Goal: Book appointment/travel/reservation

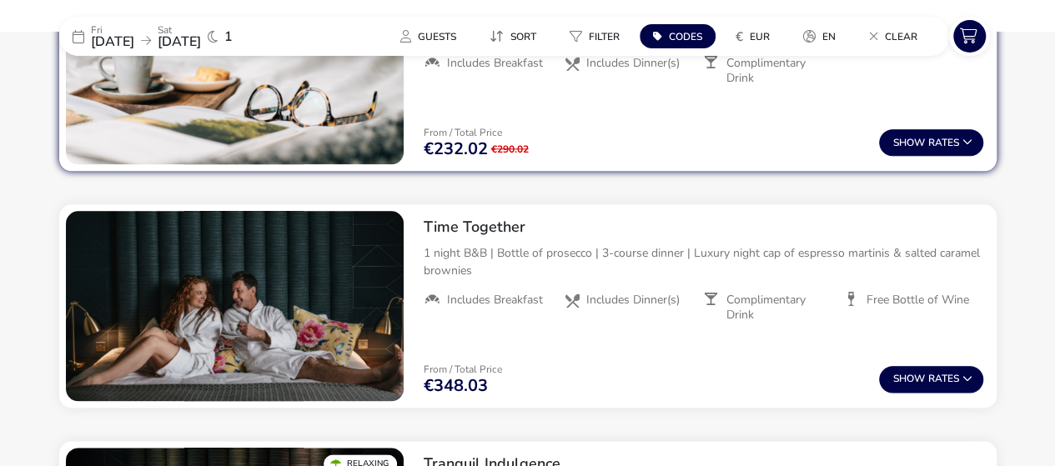
scroll to position [547, 0]
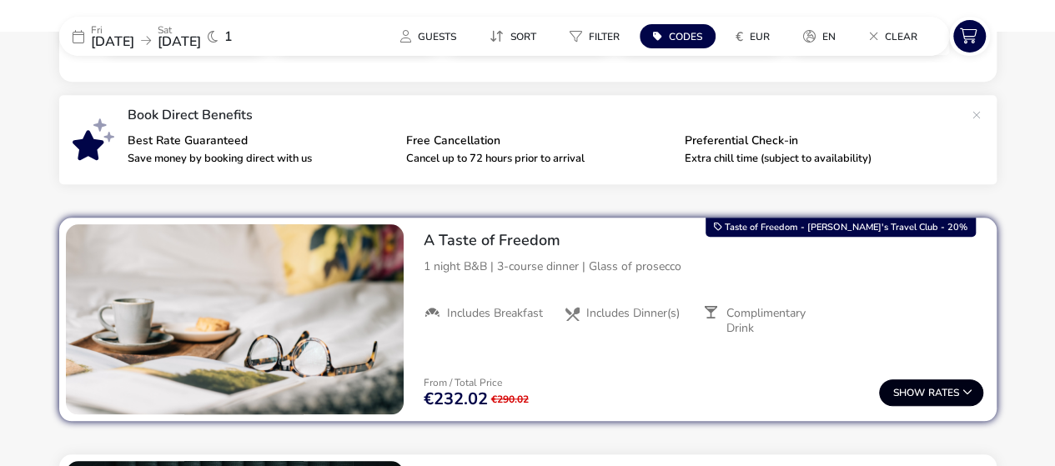
click at [932, 392] on button "Show Rates" at bounding box center [931, 393] width 104 height 27
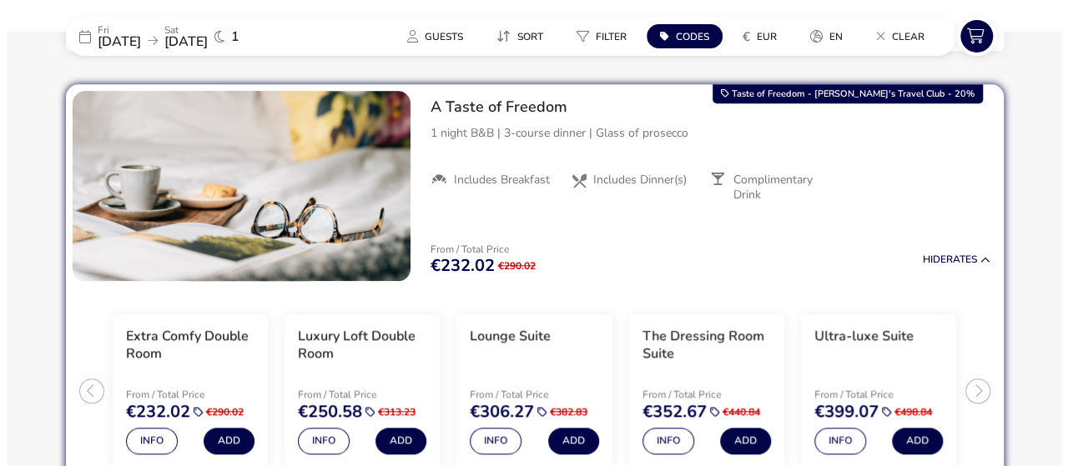
scroll to position [764, 0]
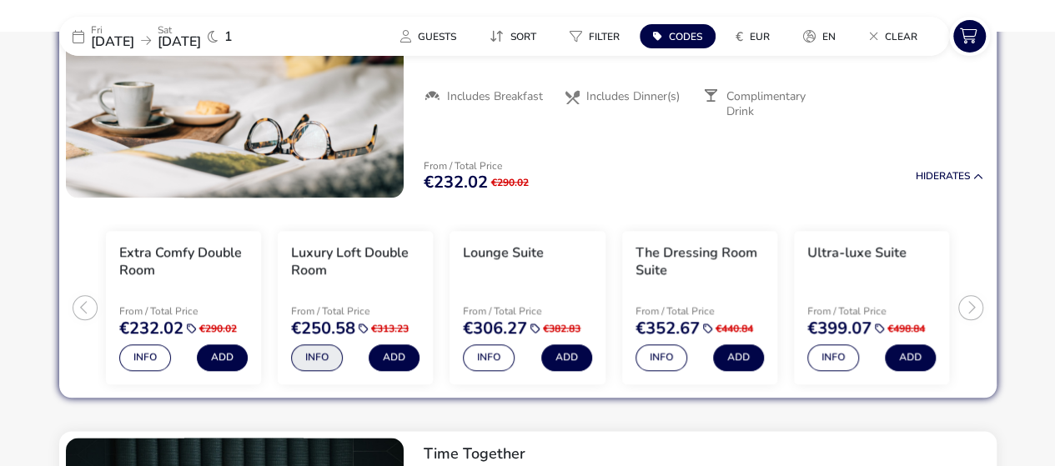
click at [320, 360] on button "Info" at bounding box center [317, 358] width 52 height 27
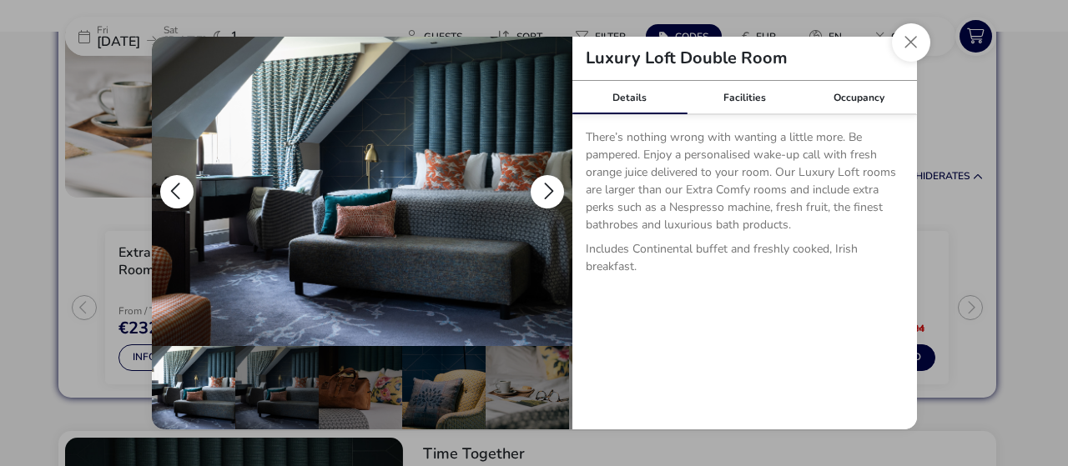
click at [547, 193] on button "details" at bounding box center [547, 191] width 33 height 33
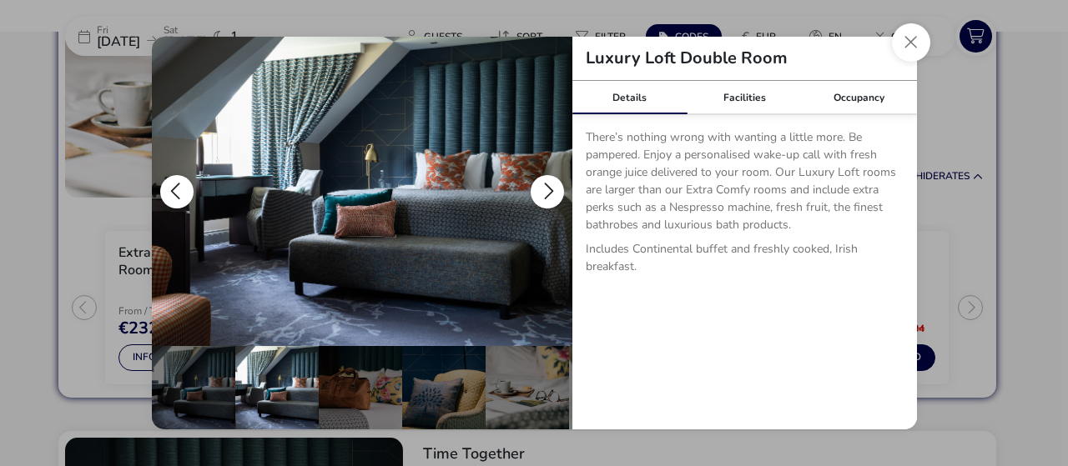
click at [547, 193] on button "details" at bounding box center [547, 191] width 33 height 33
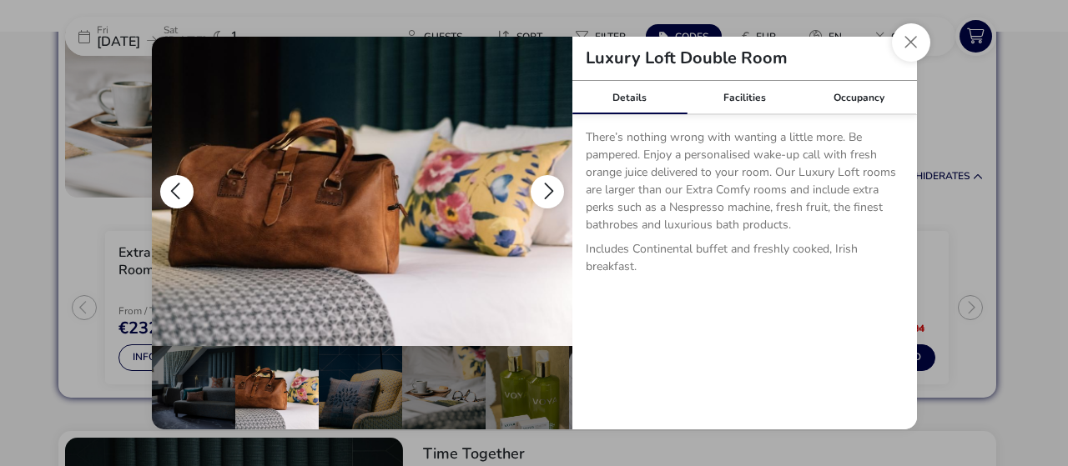
click at [547, 193] on button "details" at bounding box center [547, 191] width 33 height 33
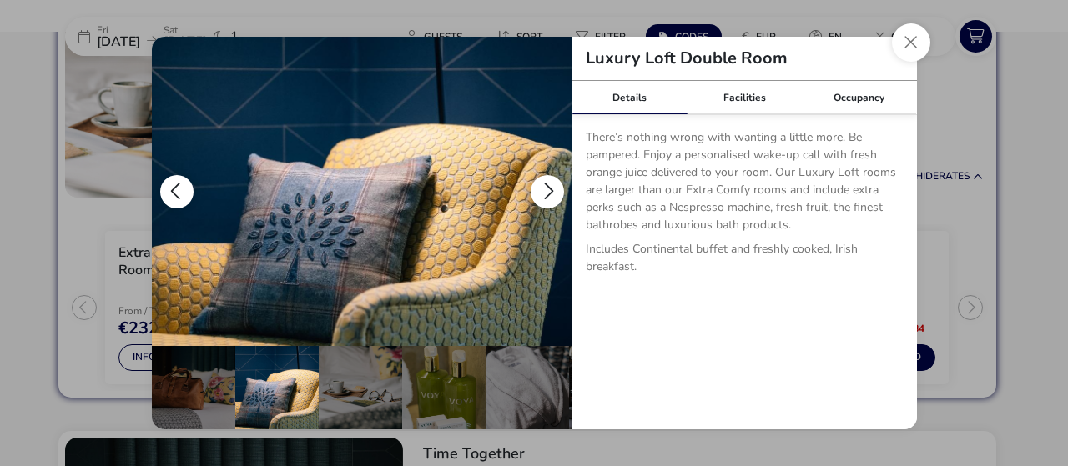
click at [547, 193] on button "details" at bounding box center [547, 191] width 33 height 33
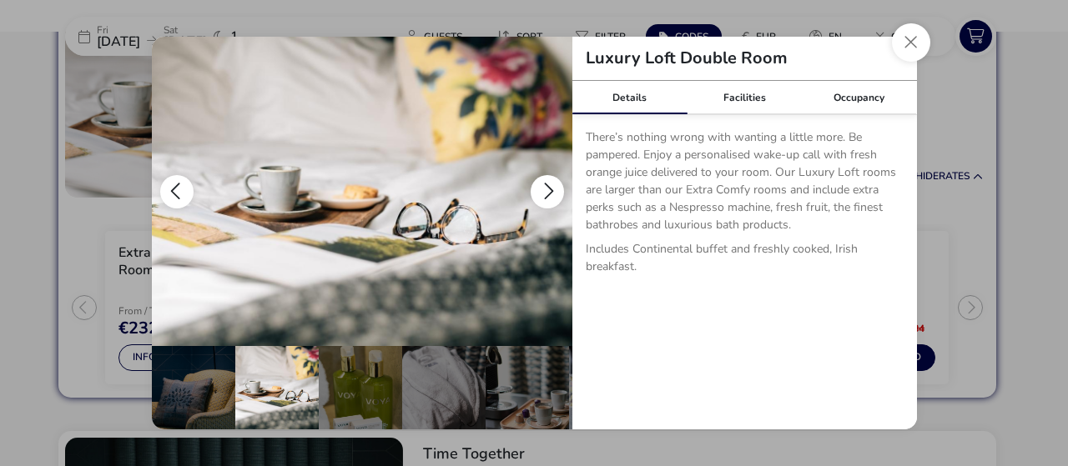
click at [547, 193] on button "details" at bounding box center [547, 191] width 33 height 33
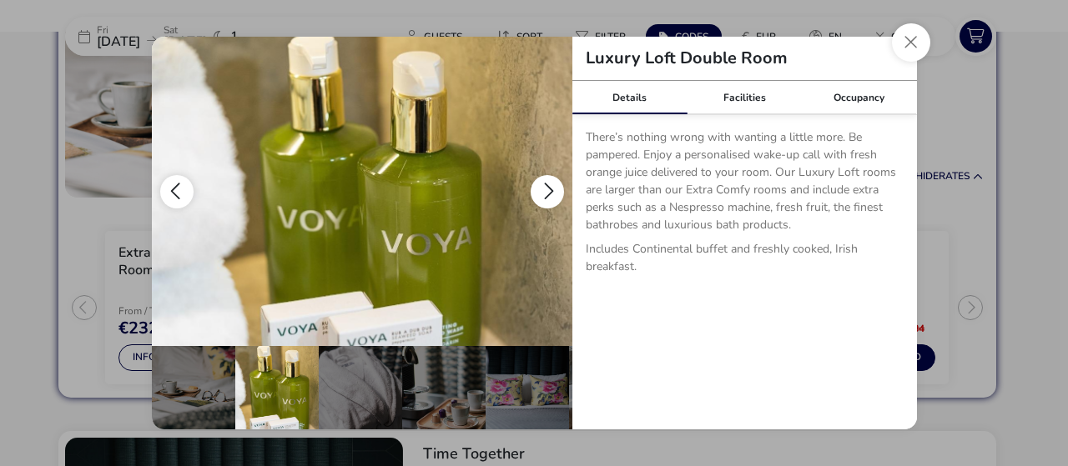
click at [547, 193] on button "details" at bounding box center [547, 191] width 33 height 33
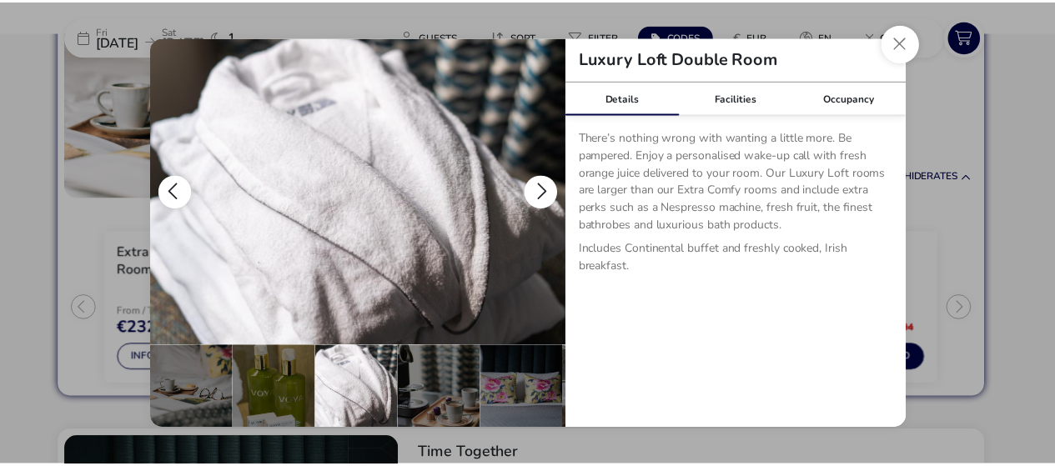
scroll to position [0, 413]
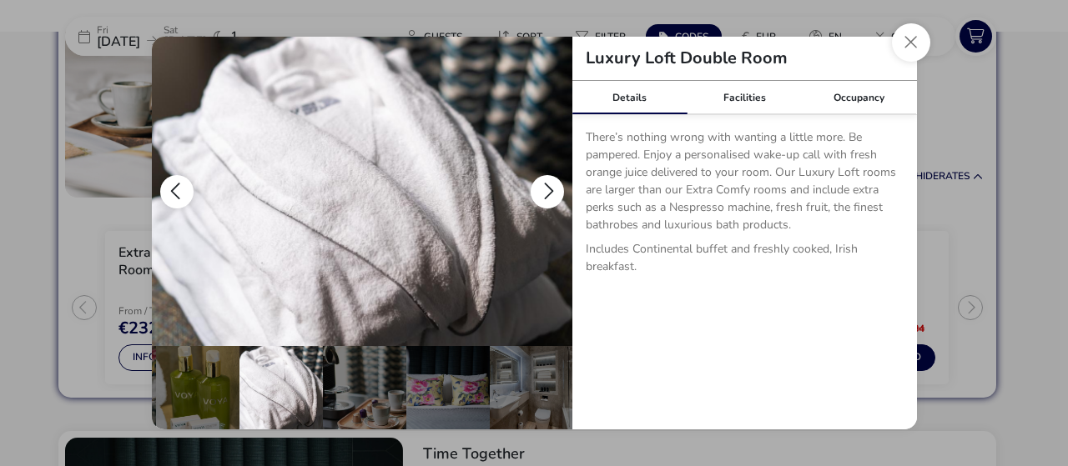
click at [547, 193] on button "details" at bounding box center [547, 191] width 33 height 33
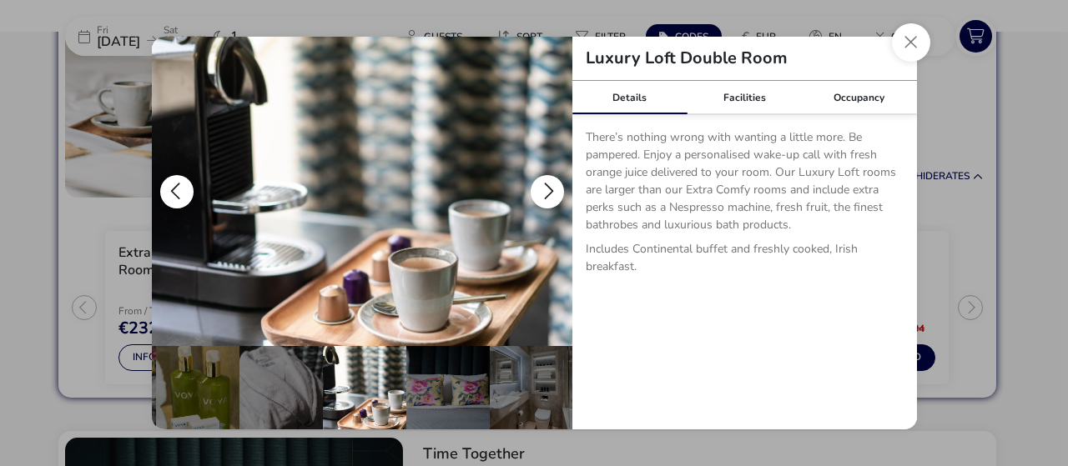
click at [547, 193] on button "details" at bounding box center [547, 191] width 33 height 33
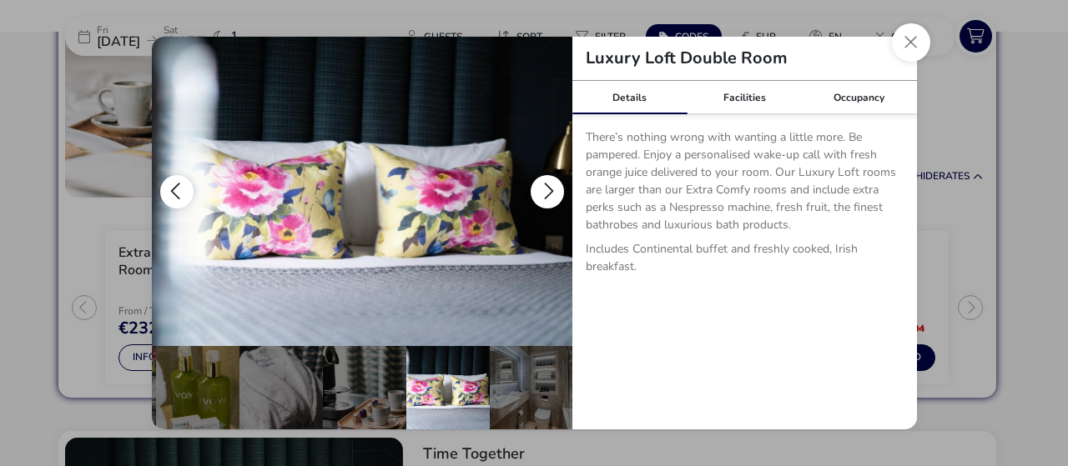
click at [547, 193] on button "details" at bounding box center [547, 191] width 33 height 33
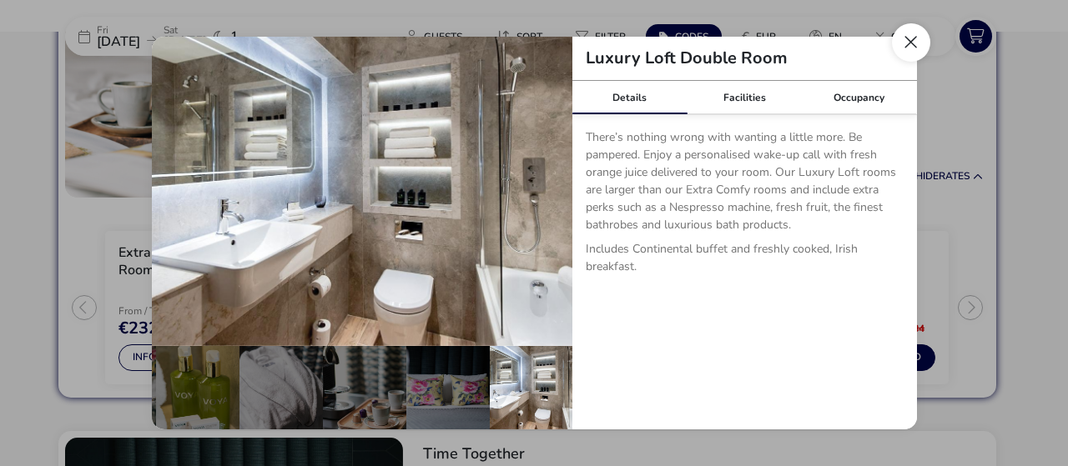
click at [904, 46] on button "Close dialog" at bounding box center [911, 42] width 38 height 38
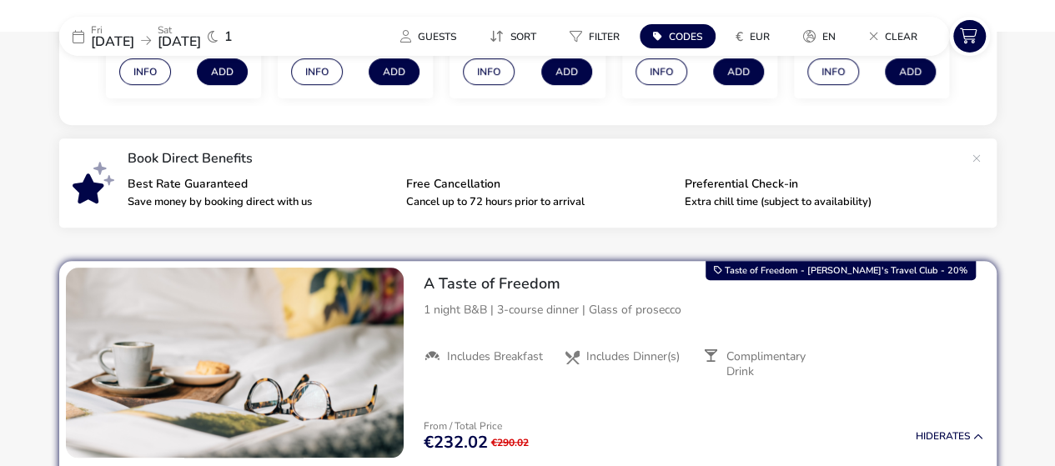
scroll to position [597, 0]
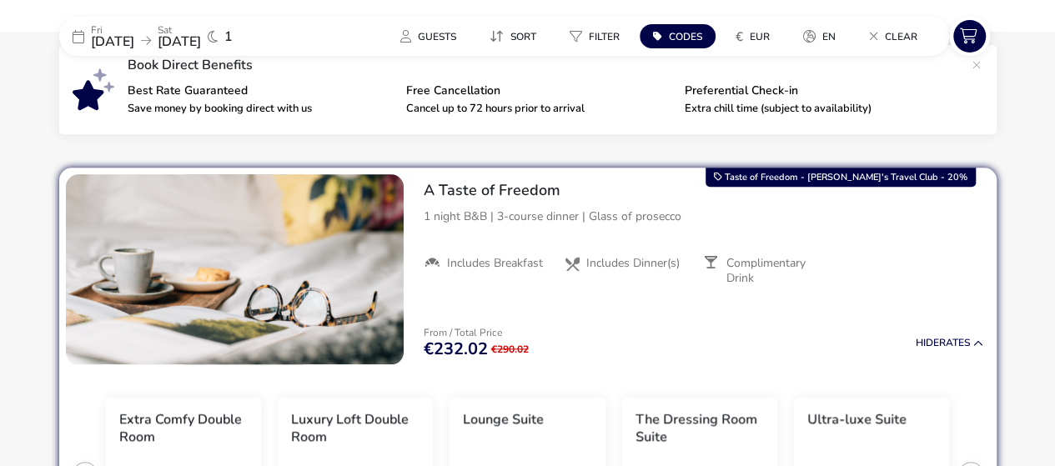
click at [151, 39] on icon at bounding box center [146, 41] width 10 height 12
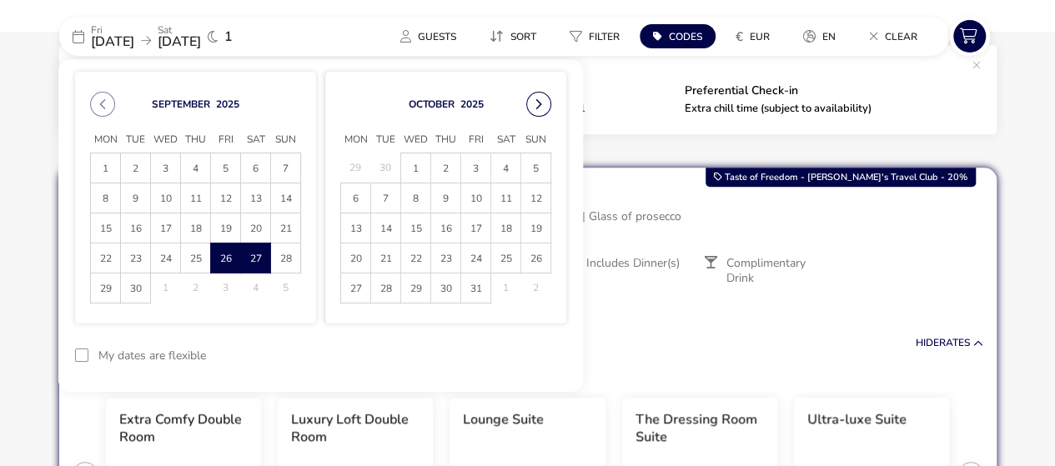
click at [537, 101] on button "Next Month" at bounding box center [538, 104] width 25 height 25
click at [474, 293] on span "28" at bounding box center [475, 288] width 29 height 29
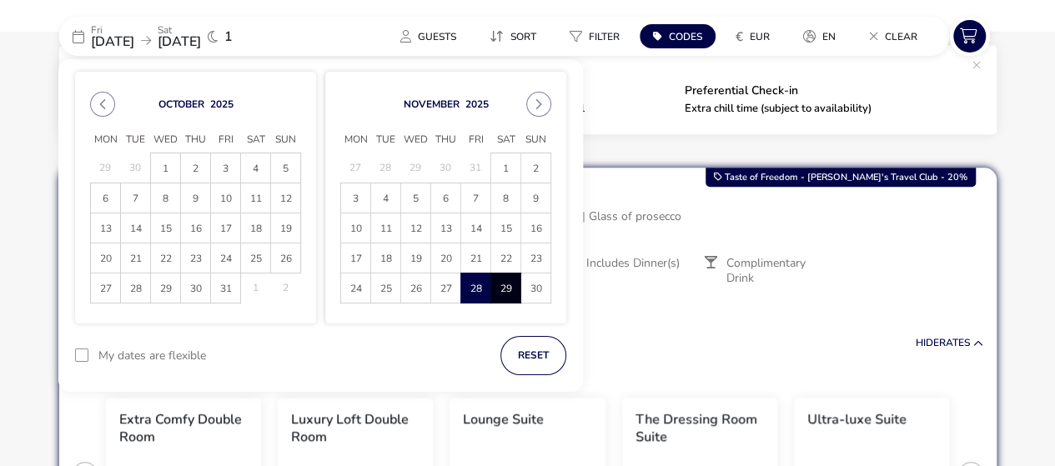
click at [506, 292] on span "29" at bounding box center [505, 288] width 29 height 29
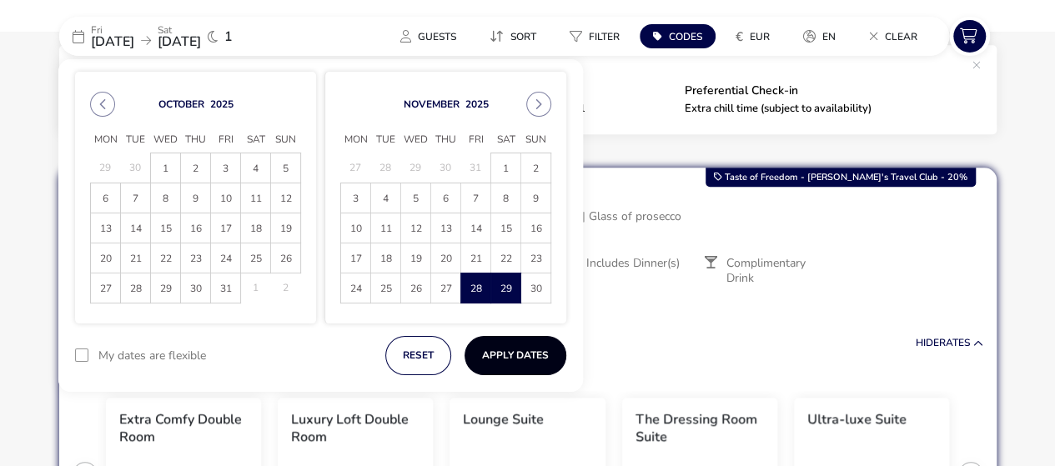
click at [512, 353] on button "Apply Dates" at bounding box center [516, 355] width 102 height 39
